Goal: Task Accomplishment & Management: Use online tool/utility

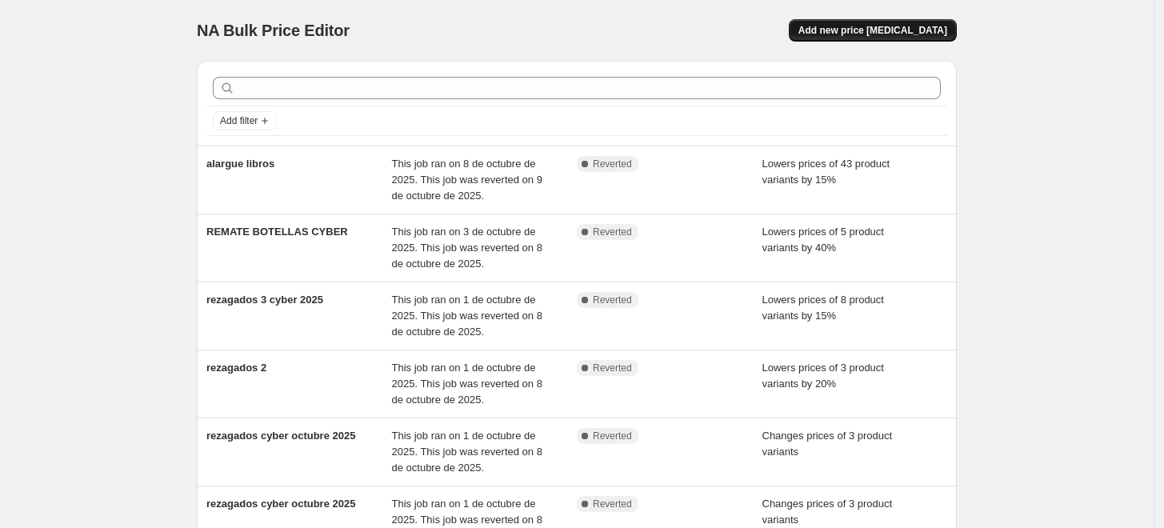
click at [884, 30] on span "Add new price [MEDICAL_DATA]" at bounding box center [873, 30] width 149 height 13
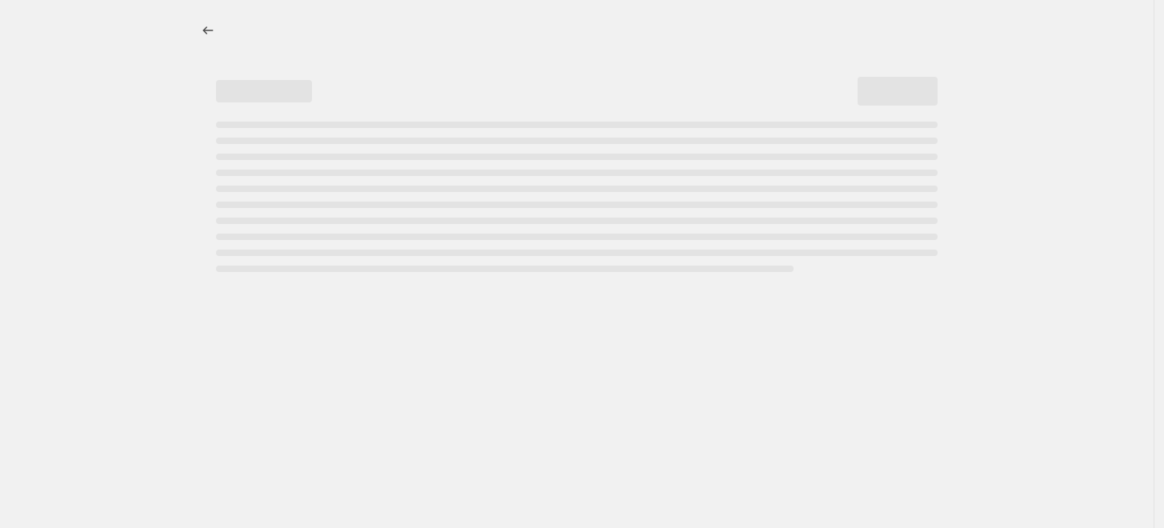
select select "percentage"
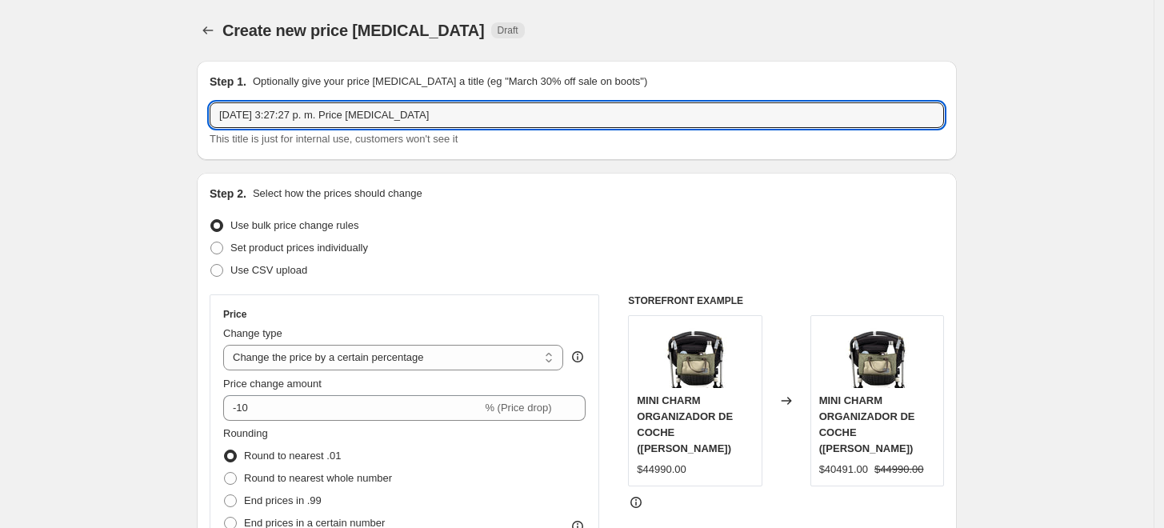
drag, startPoint x: 436, startPoint y: 110, endPoint x: 170, endPoint y: 114, distance: 265.8
type input "Halloween"
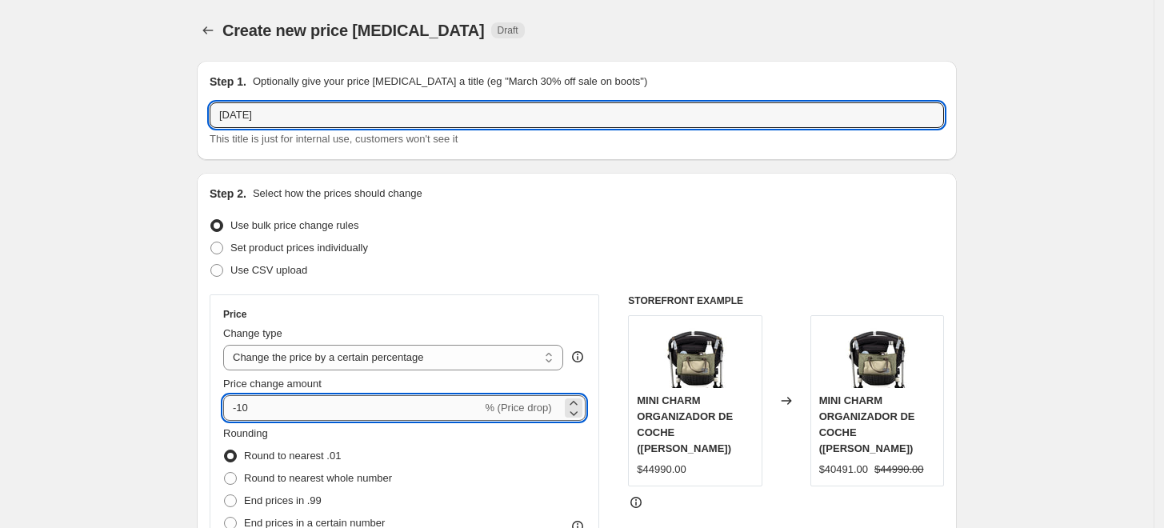
click at [250, 407] on input "-10" at bounding box center [352, 408] width 259 height 26
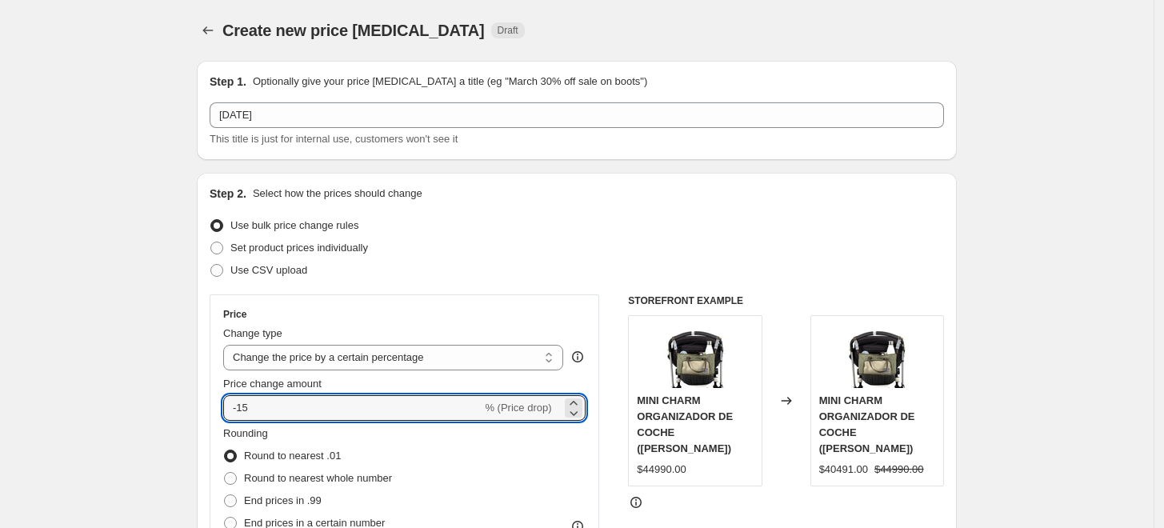
type input "-15"
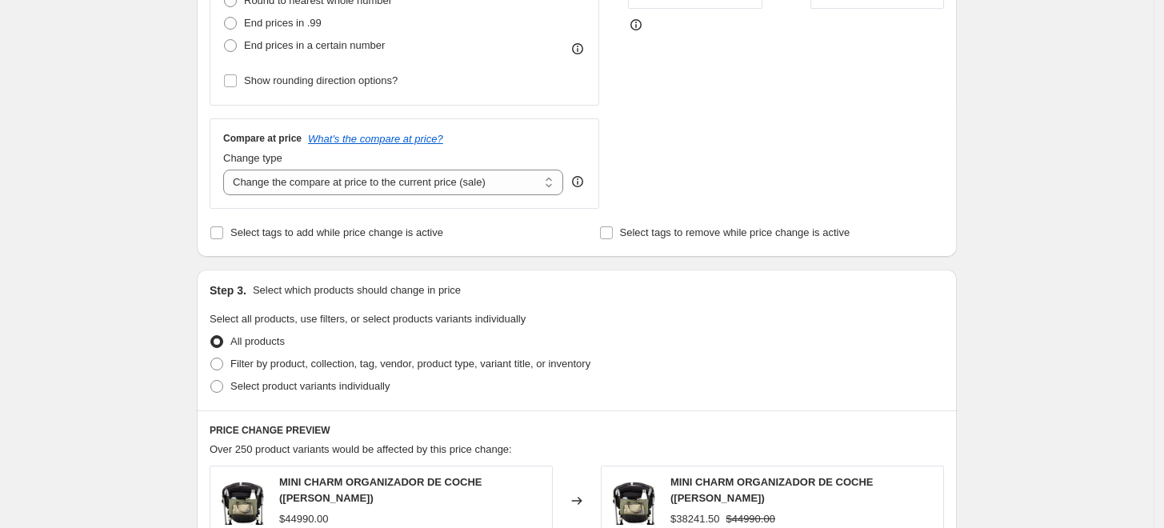
scroll to position [533, 0]
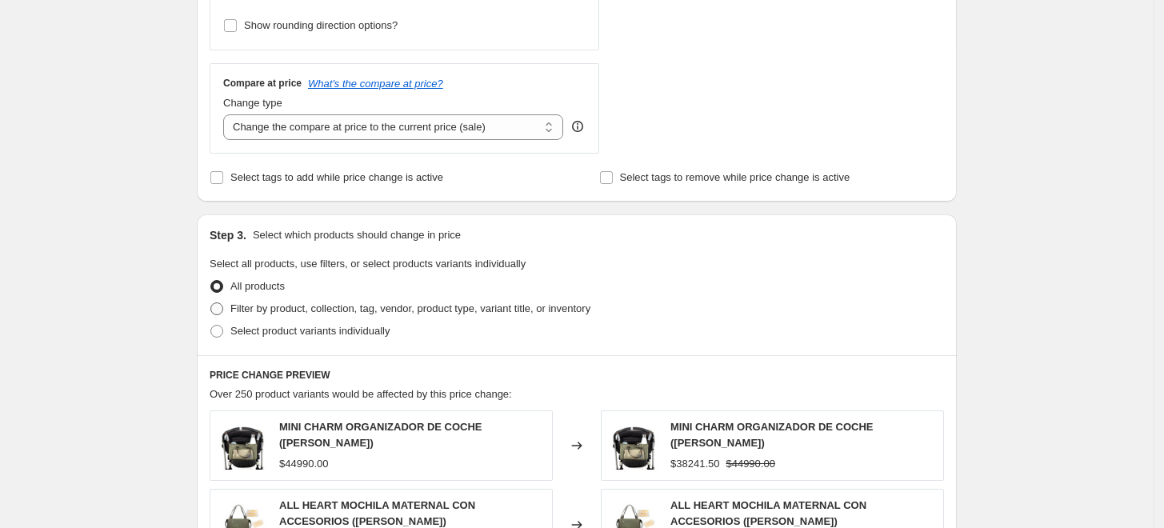
click at [257, 315] on span "Filter by product, collection, tag, vendor, product type, variant title, or inv…" at bounding box center [410, 309] width 360 height 12
click at [211, 303] on input "Filter by product, collection, tag, vendor, product type, variant title, or inv…" at bounding box center [210, 303] width 1 height 1
radio input "true"
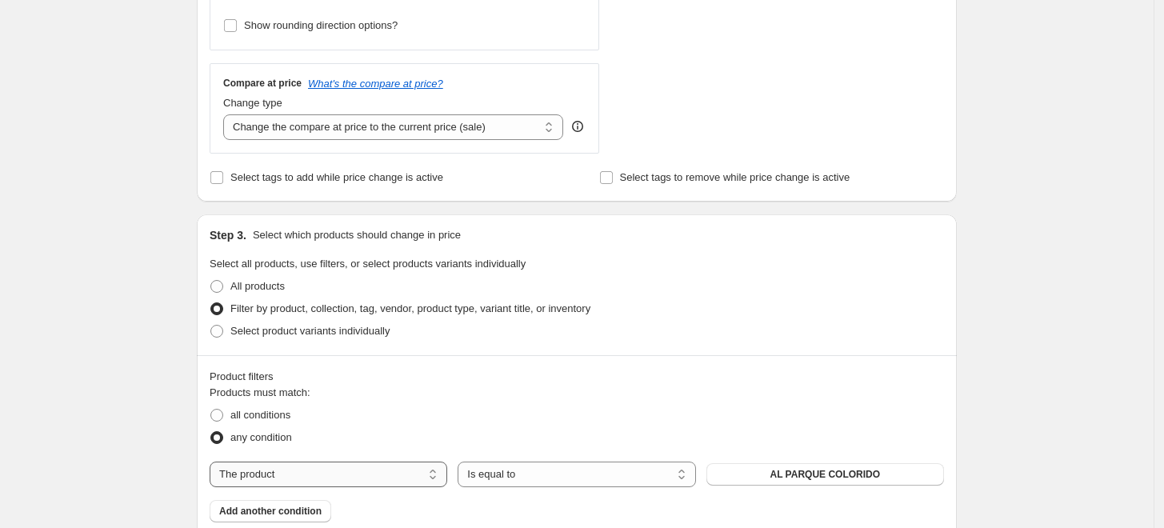
click at [417, 469] on select "The product The product's collection The product's tag The product's vendor The…" at bounding box center [329, 475] width 238 height 26
select select "collection"
click at [772, 479] on button "Aniversario" at bounding box center [826, 474] width 238 height 22
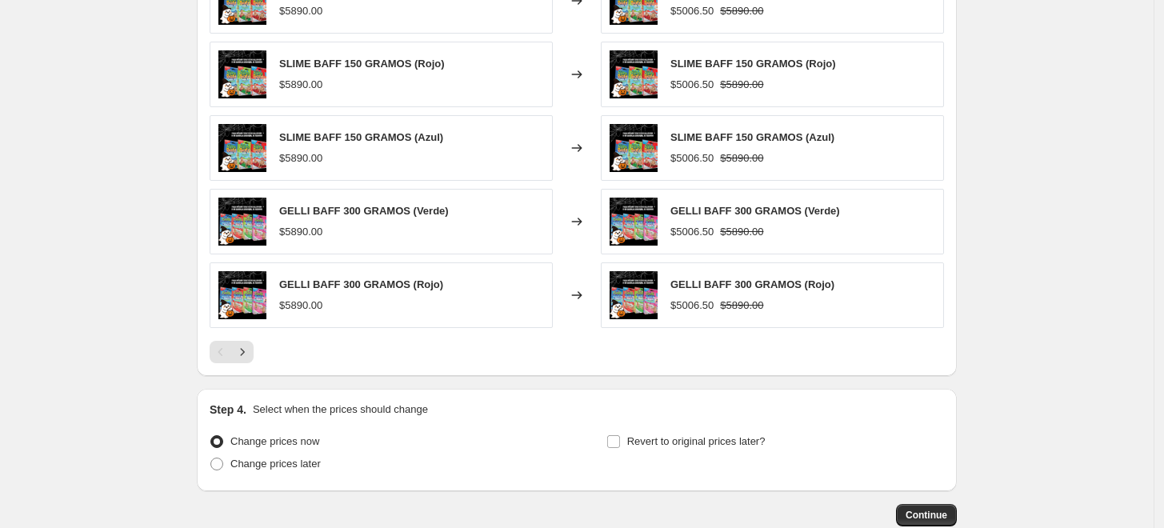
scroll to position [1251, 0]
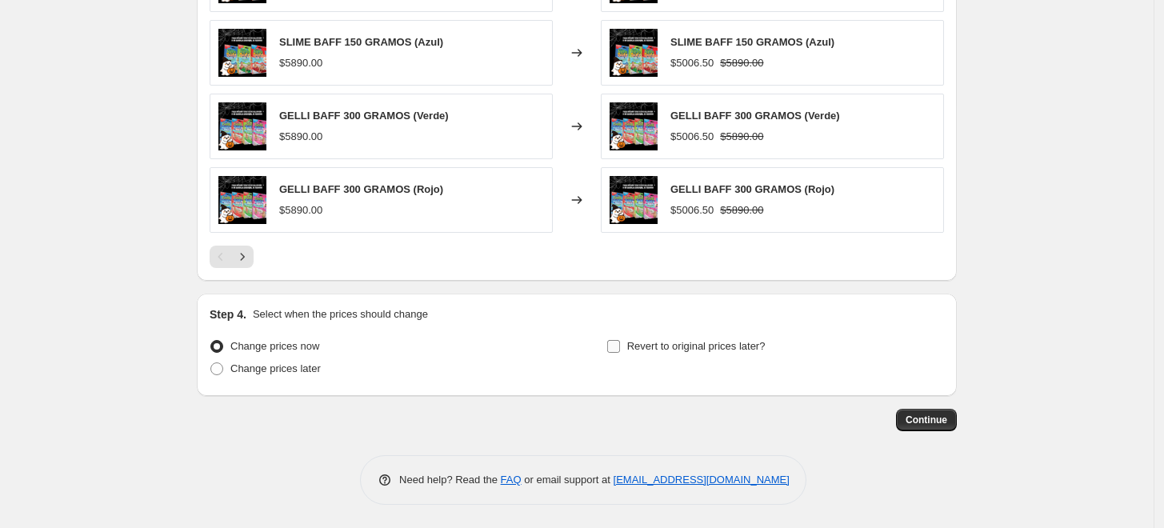
click at [697, 351] on span "Revert to original prices later?" at bounding box center [696, 346] width 138 height 12
click at [620, 351] on input "Revert to original prices later?" at bounding box center [613, 346] width 13 height 13
checkbox input "true"
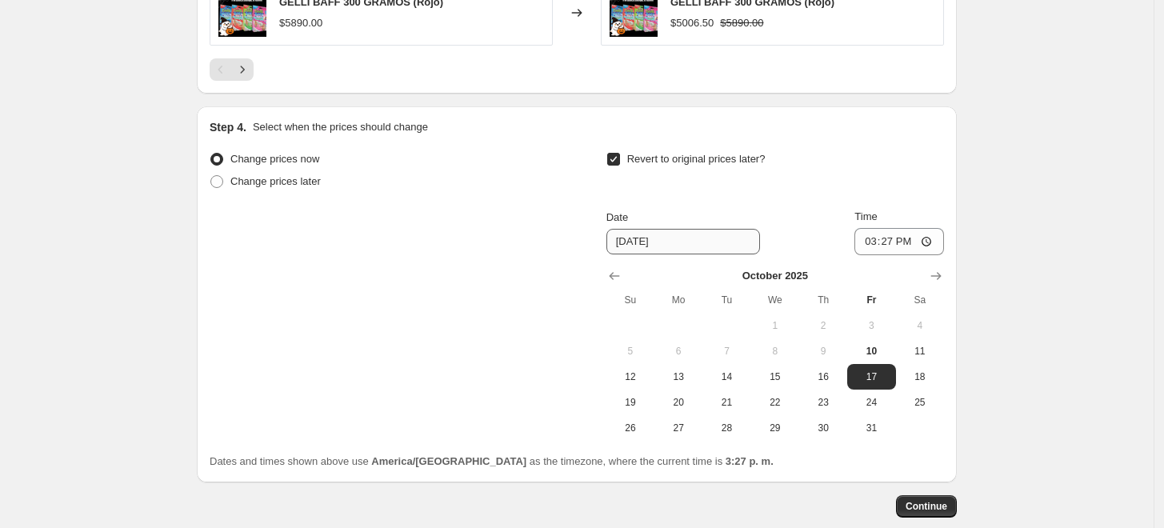
scroll to position [1517, 0]
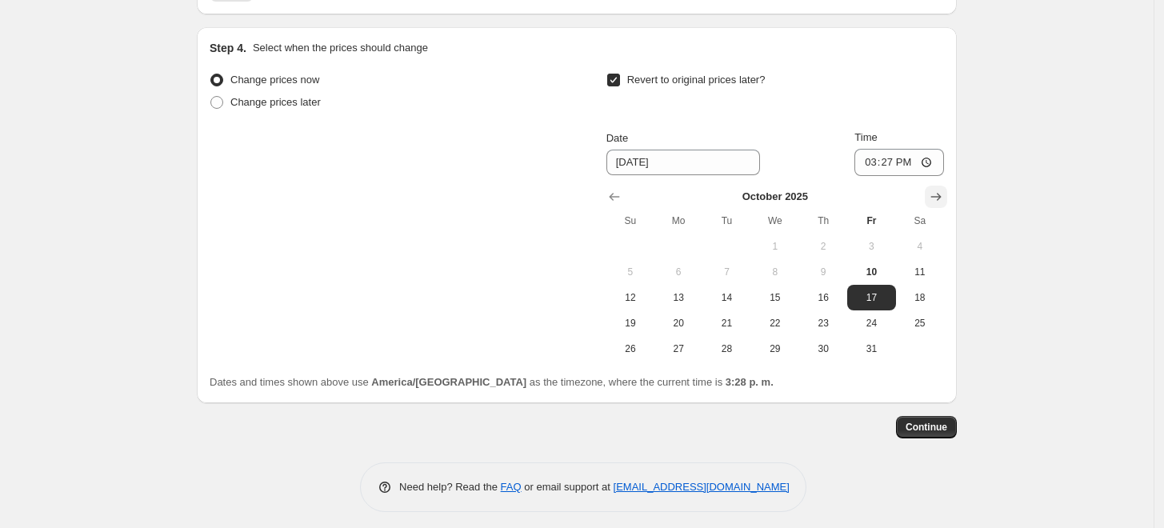
click at [941, 190] on icon "Show next month, November 2025" at bounding box center [936, 197] width 16 height 16
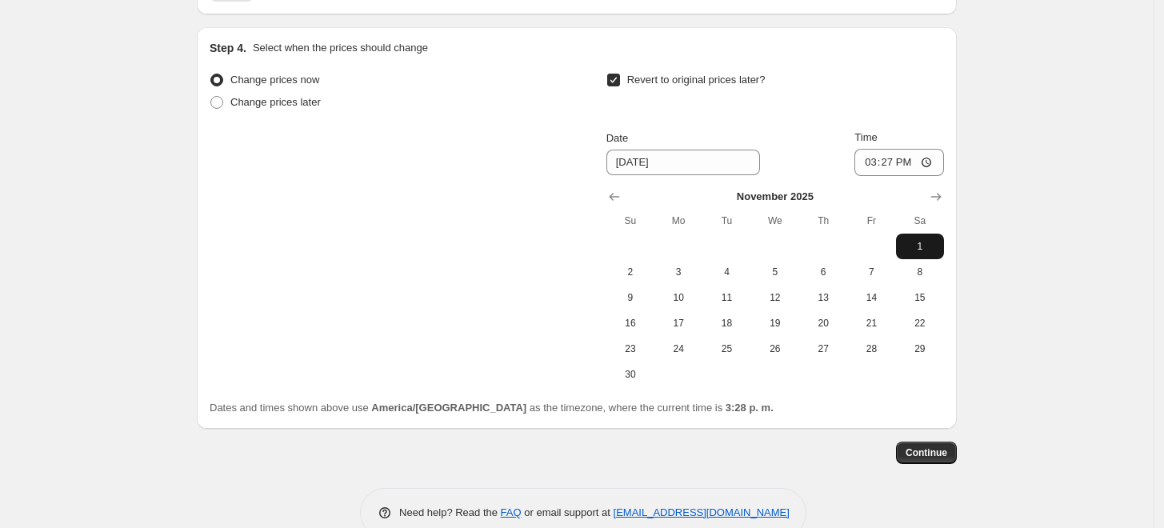
click at [913, 240] on span "1" at bounding box center [920, 246] width 35 height 13
type input "11/1/2025"
click at [912, 458] on span "Continue" at bounding box center [927, 453] width 42 height 13
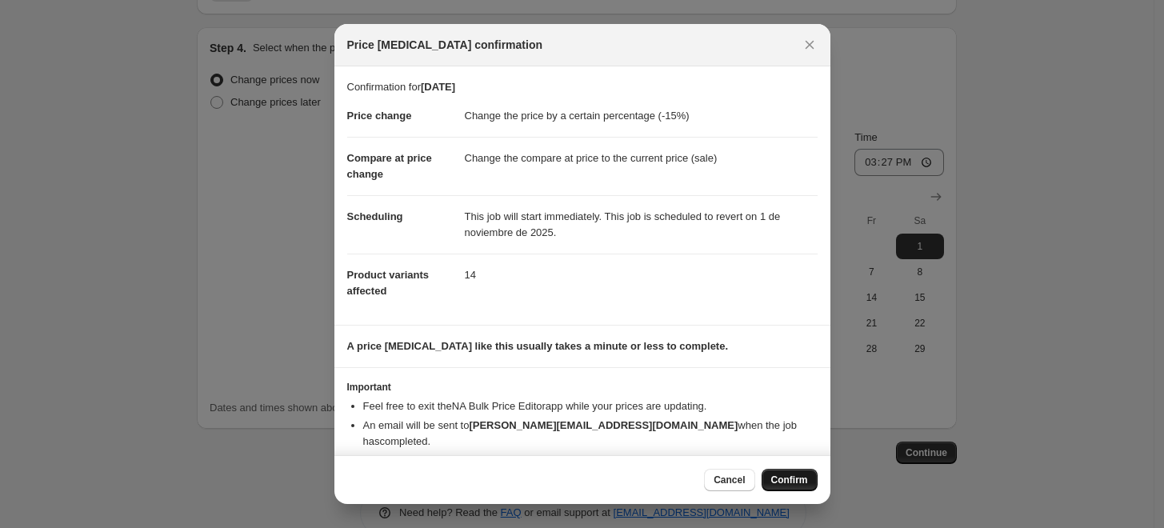
click at [776, 479] on span "Confirm" at bounding box center [790, 480] width 37 height 13
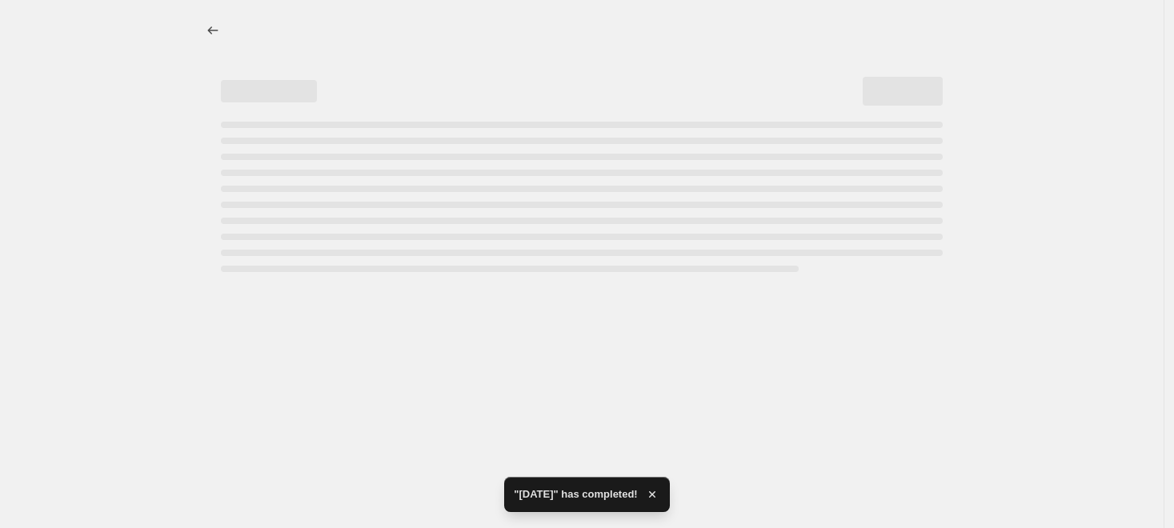
select select "percentage"
select select "collection"
